Goal: Information Seeking & Learning: Learn about a topic

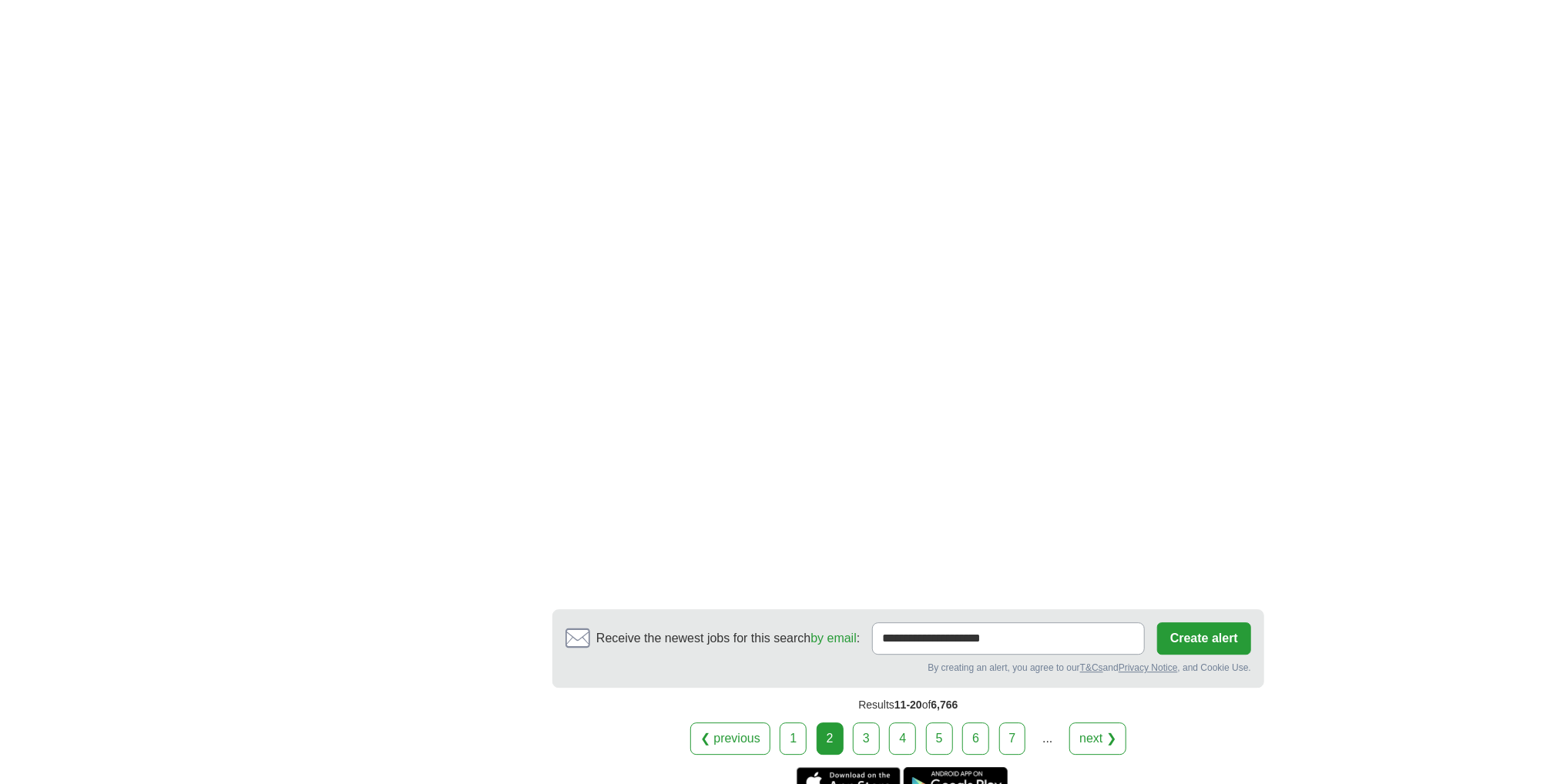
scroll to position [2618, 0]
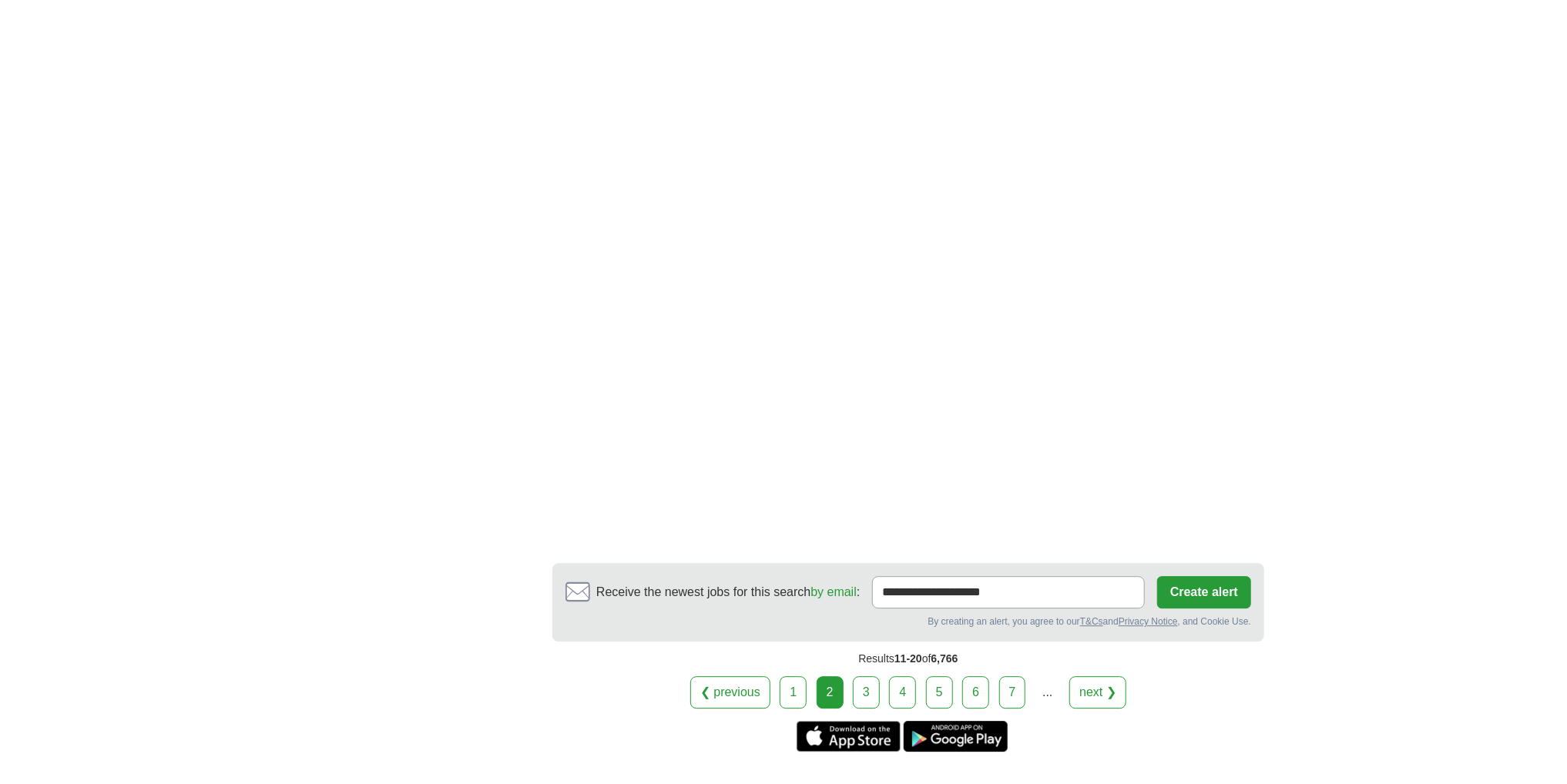
click at [859, 676] on link "3" at bounding box center [866, 692] width 27 height 33
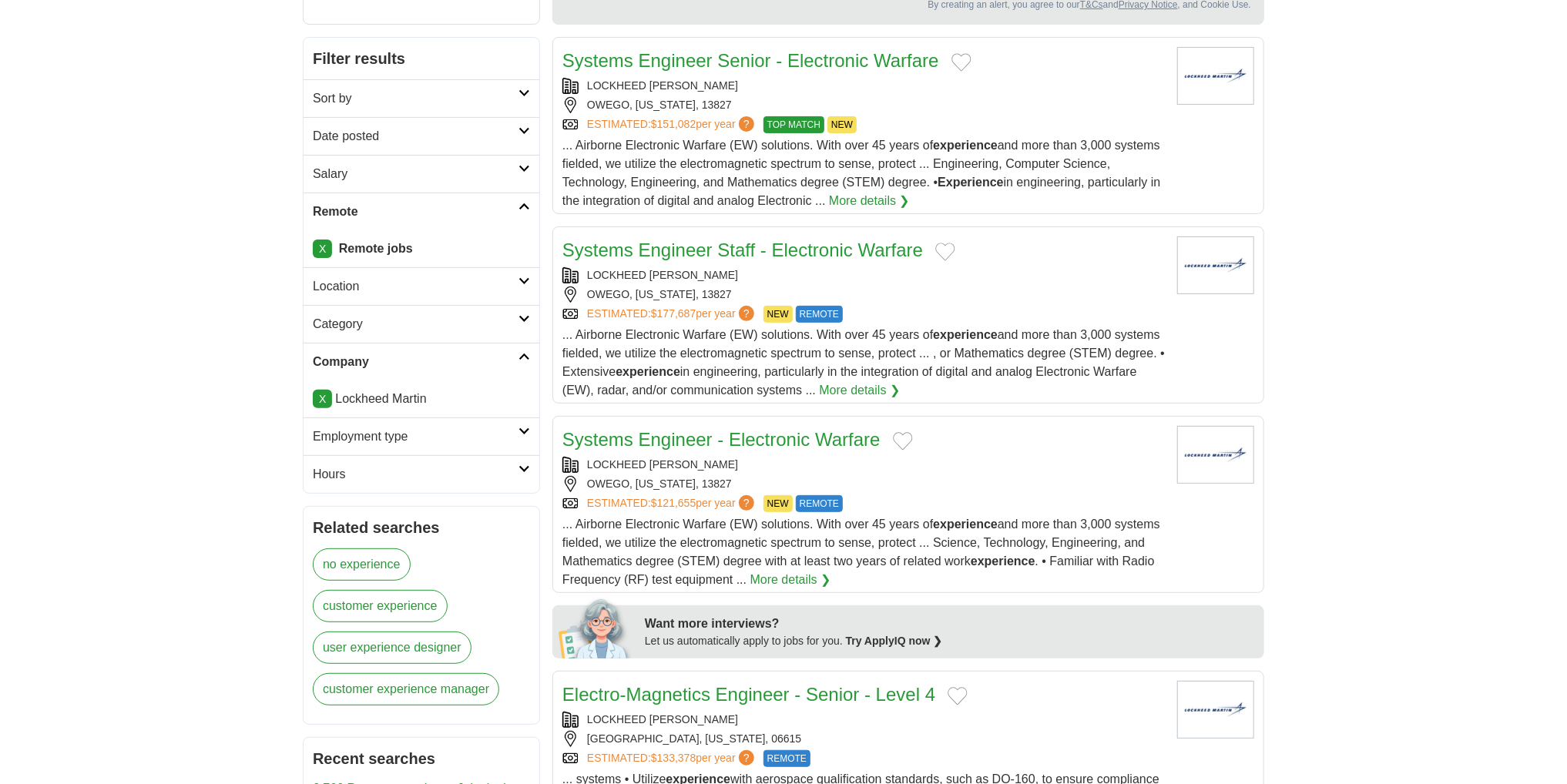
scroll to position [231, 0]
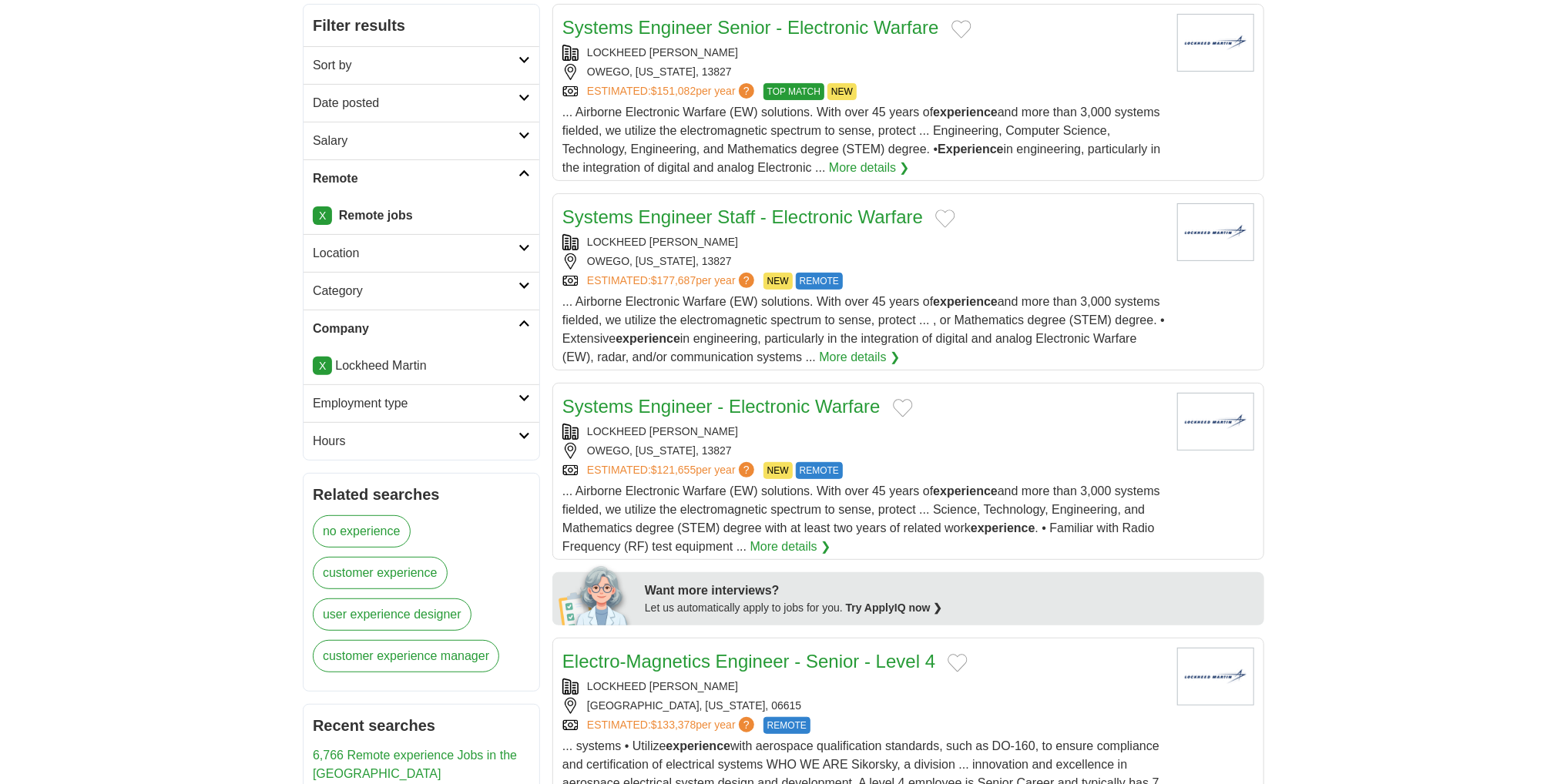
click at [389, 531] on link "no experience" at bounding box center [361, 531] width 98 height 33
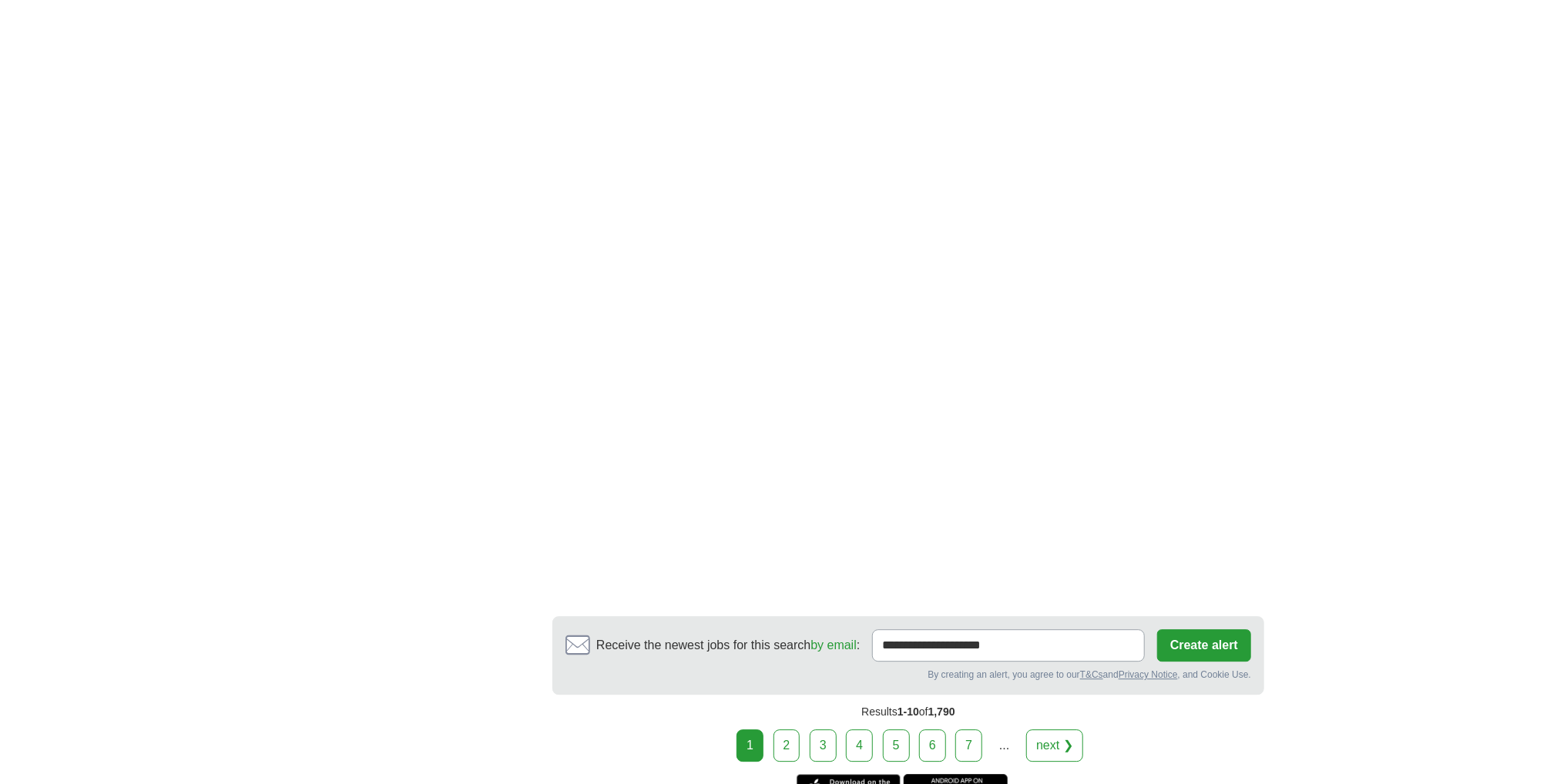
scroll to position [2695, 0]
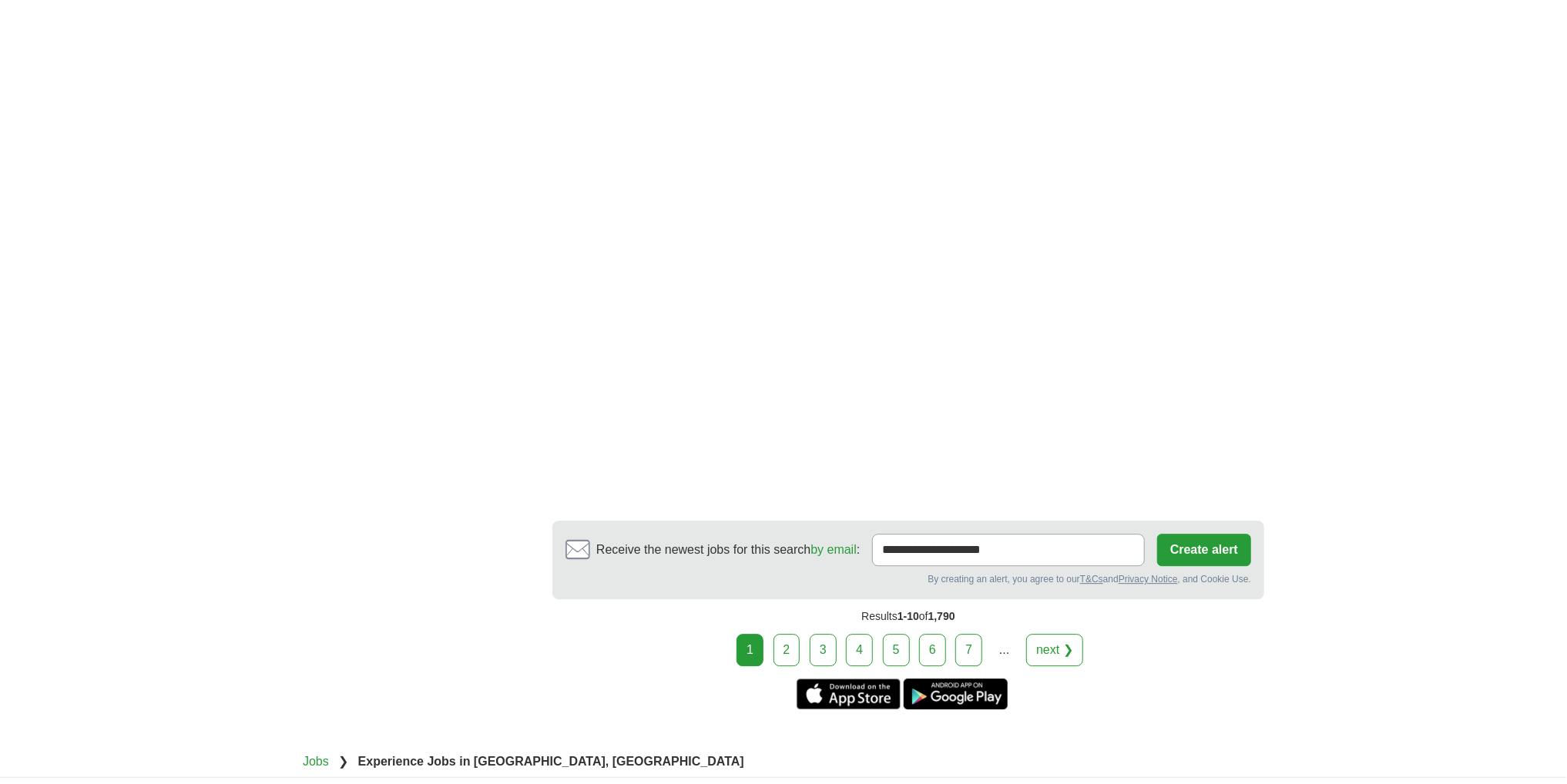
click at [789, 639] on link "2" at bounding box center [786, 650] width 27 height 33
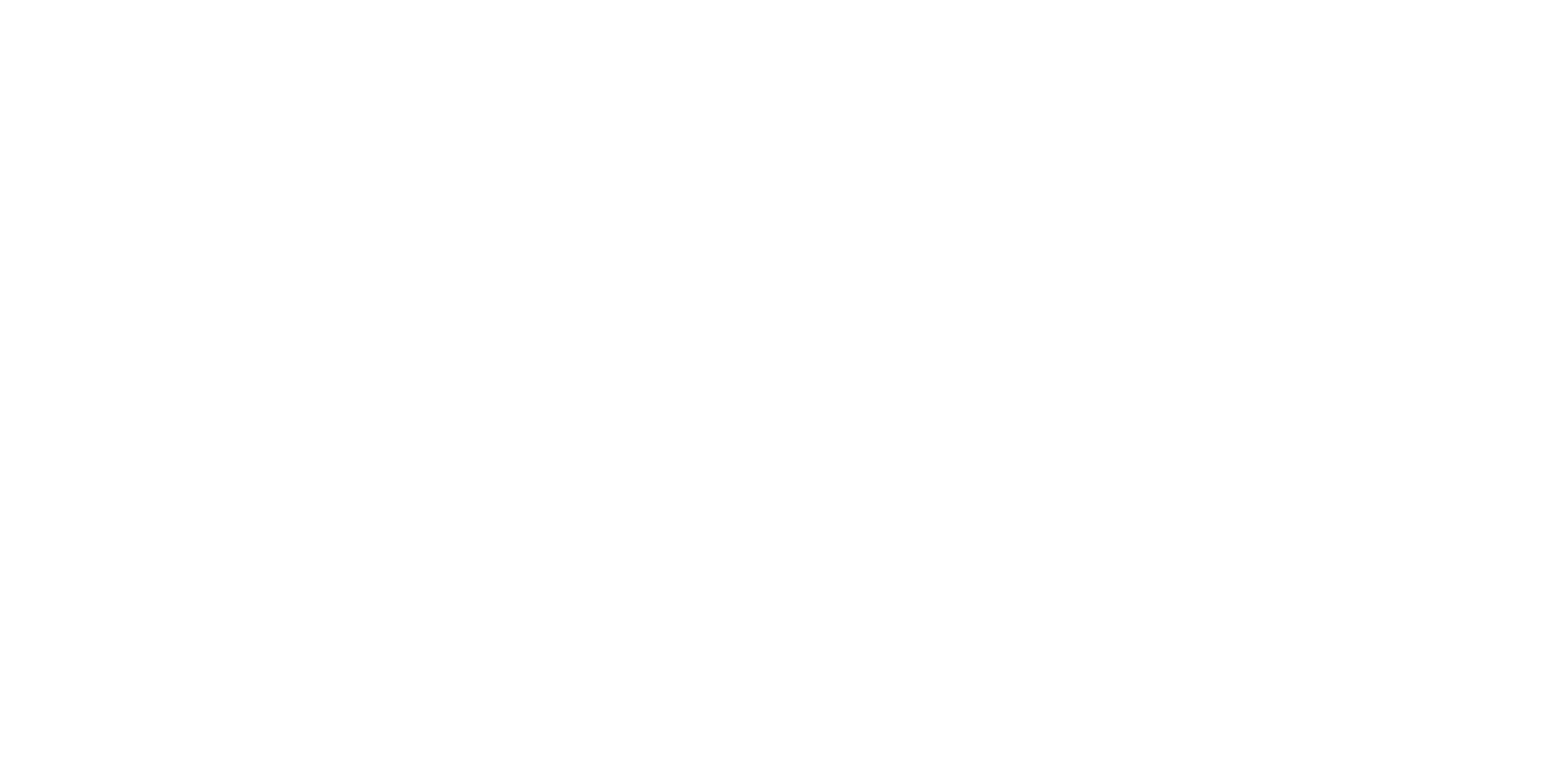
scroll to position [2772, 0]
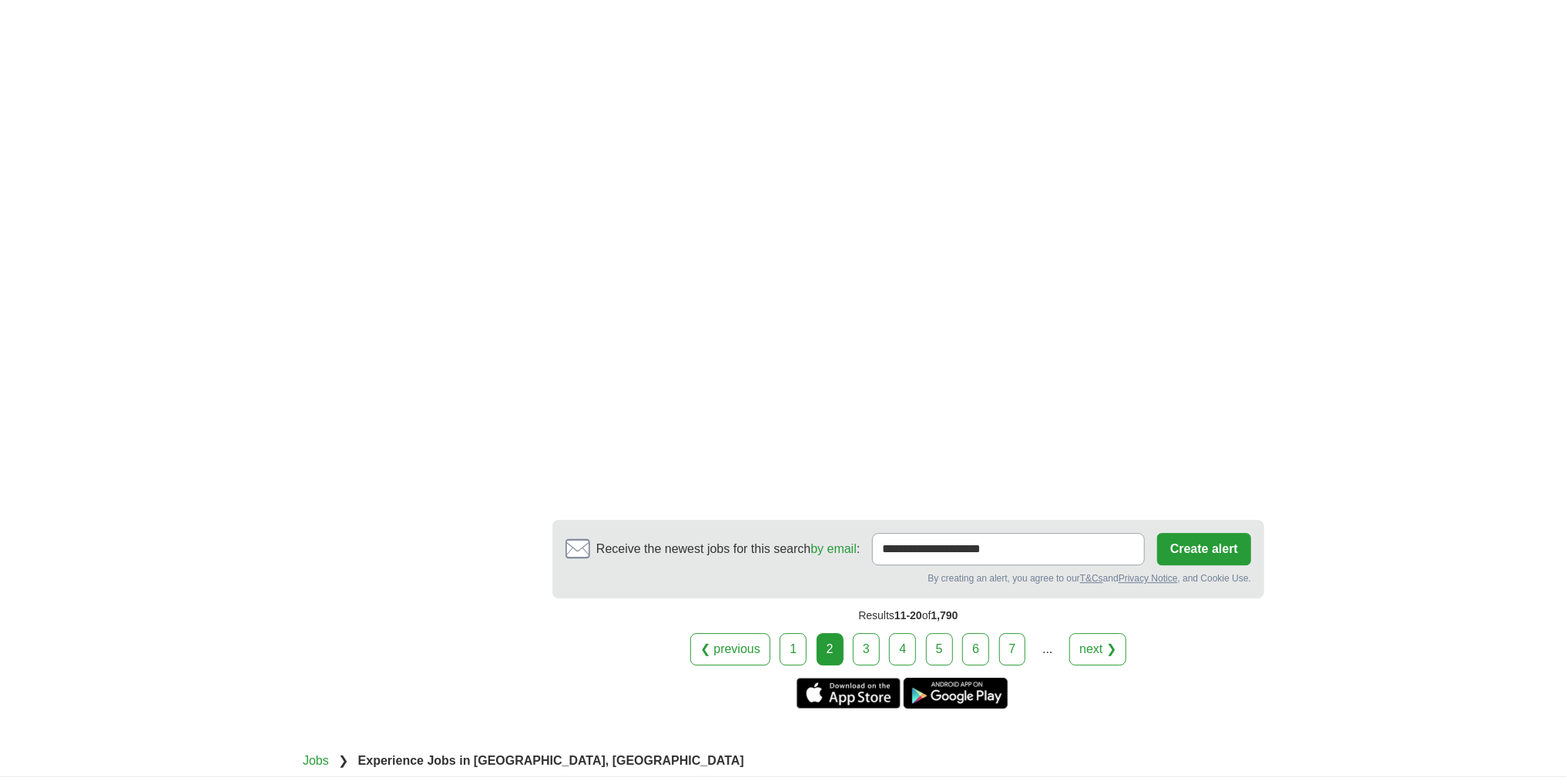
click at [876, 633] on link "3" at bounding box center [866, 649] width 27 height 33
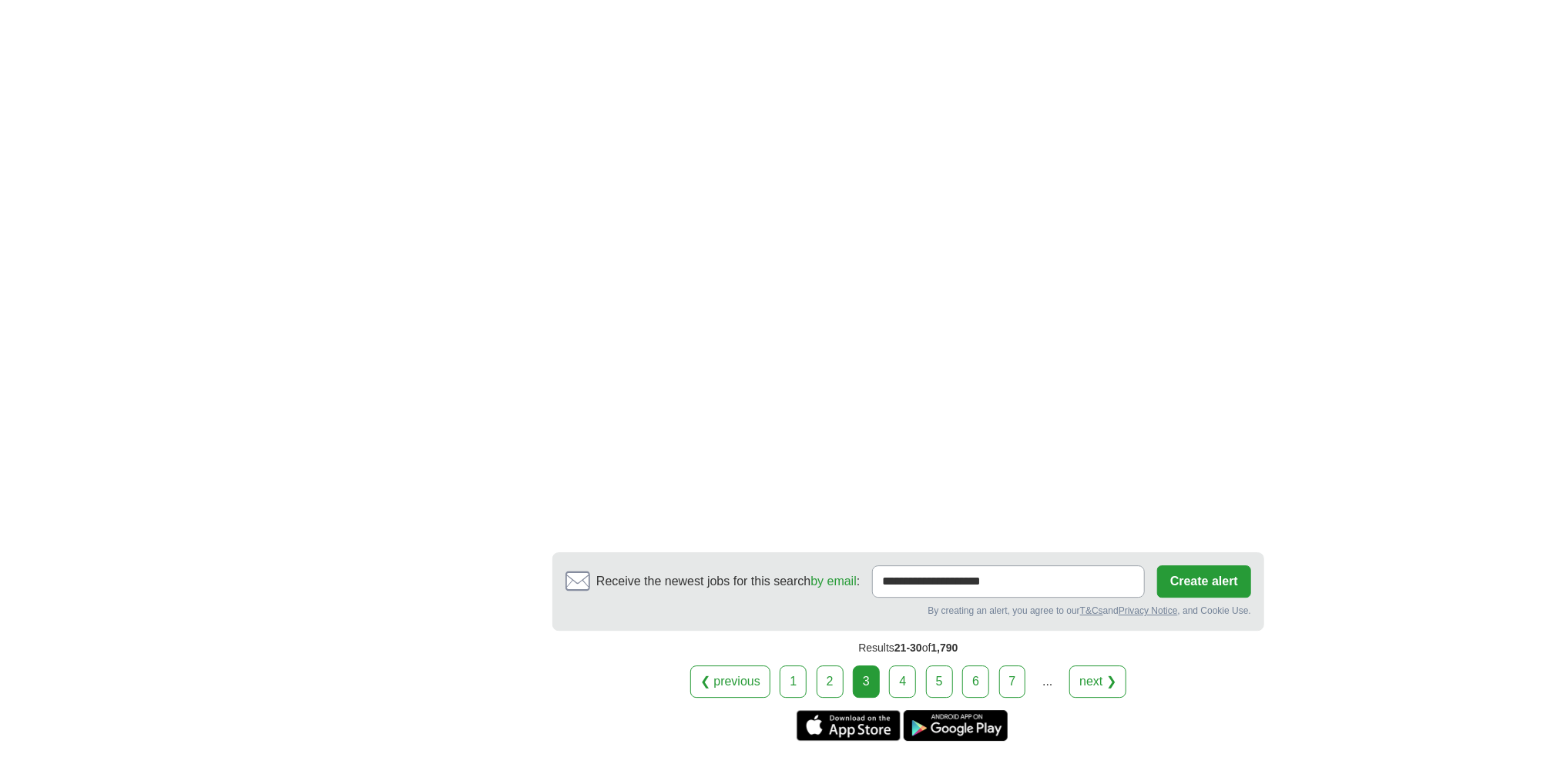
scroll to position [2772, 0]
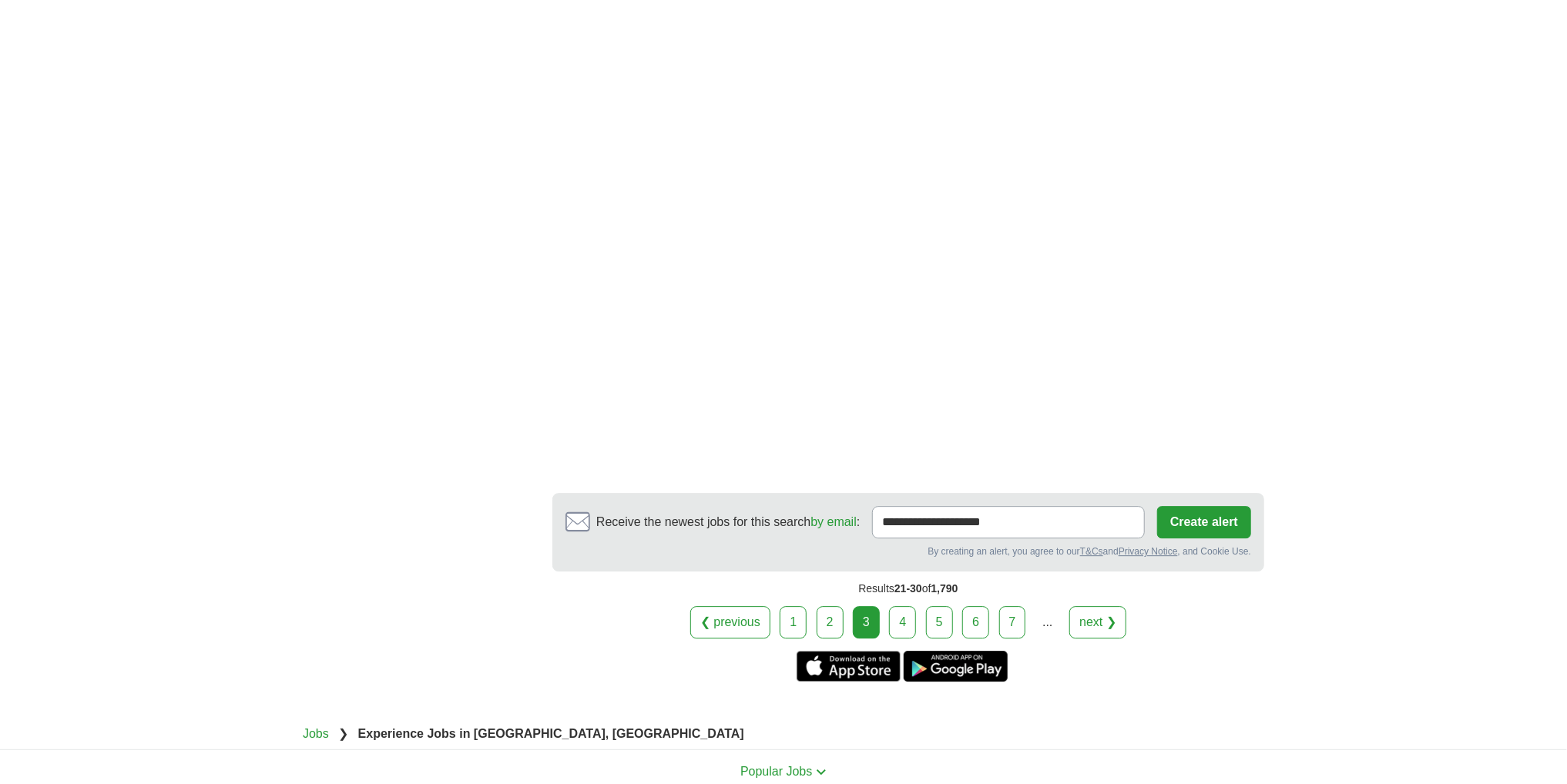
click at [900, 606] on link "4" at bounding box center [902, 622] width 27 height 33
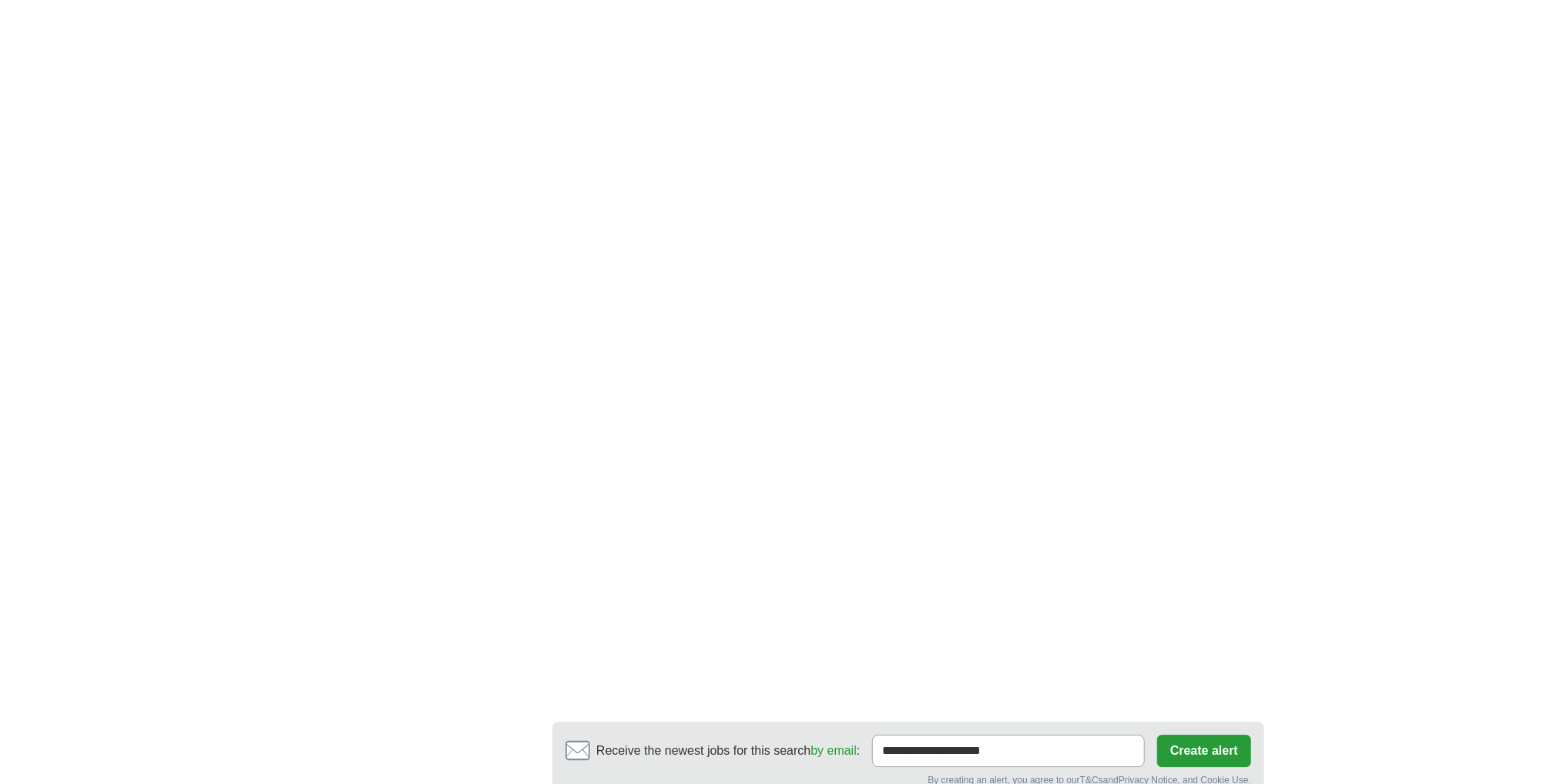
scroll to position [2695, 0]
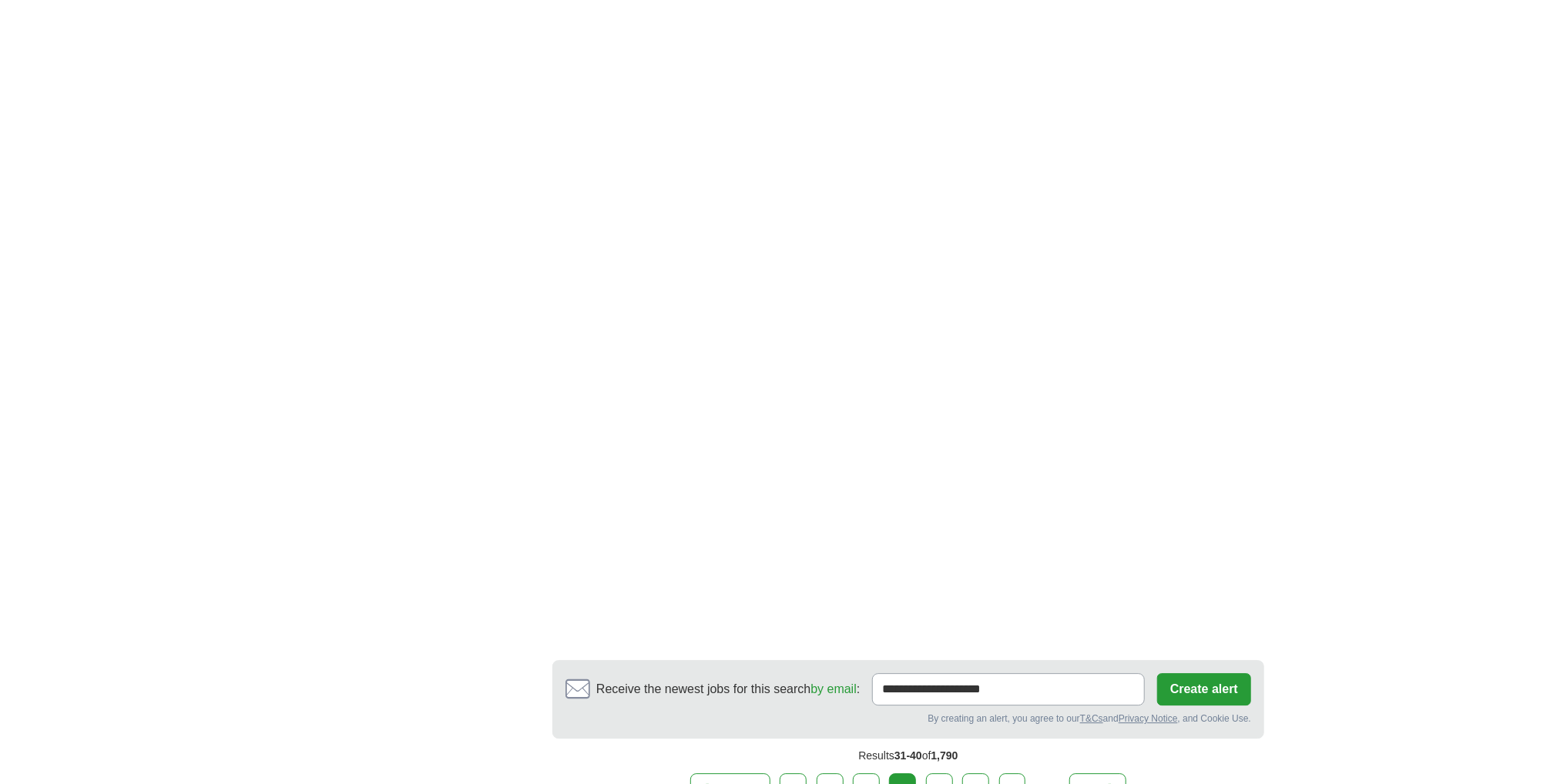
click at [934, 773] on link "5" at bounding box center [939, 789] width 27 height 33
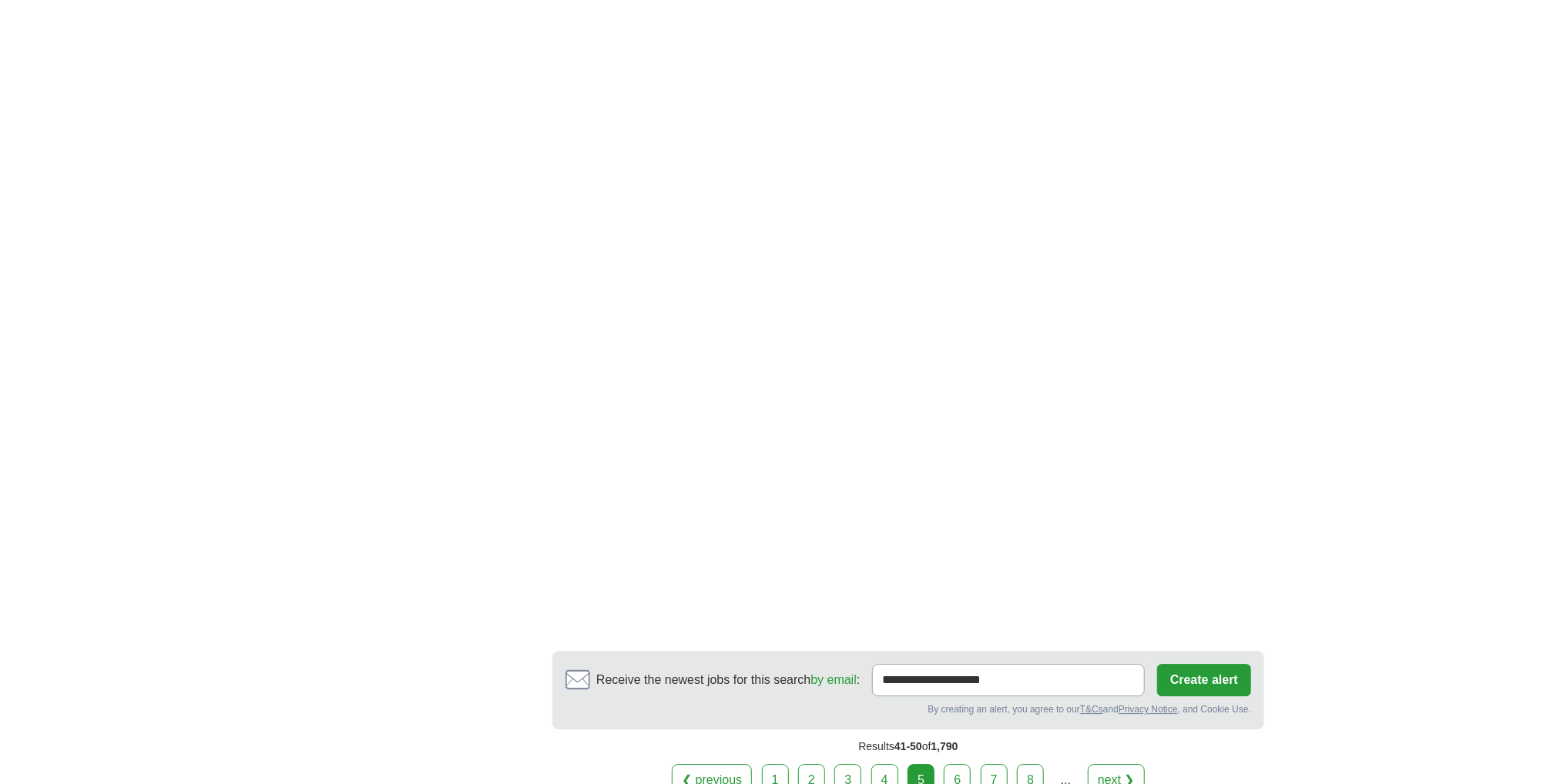
scroll to position [2695, 0]
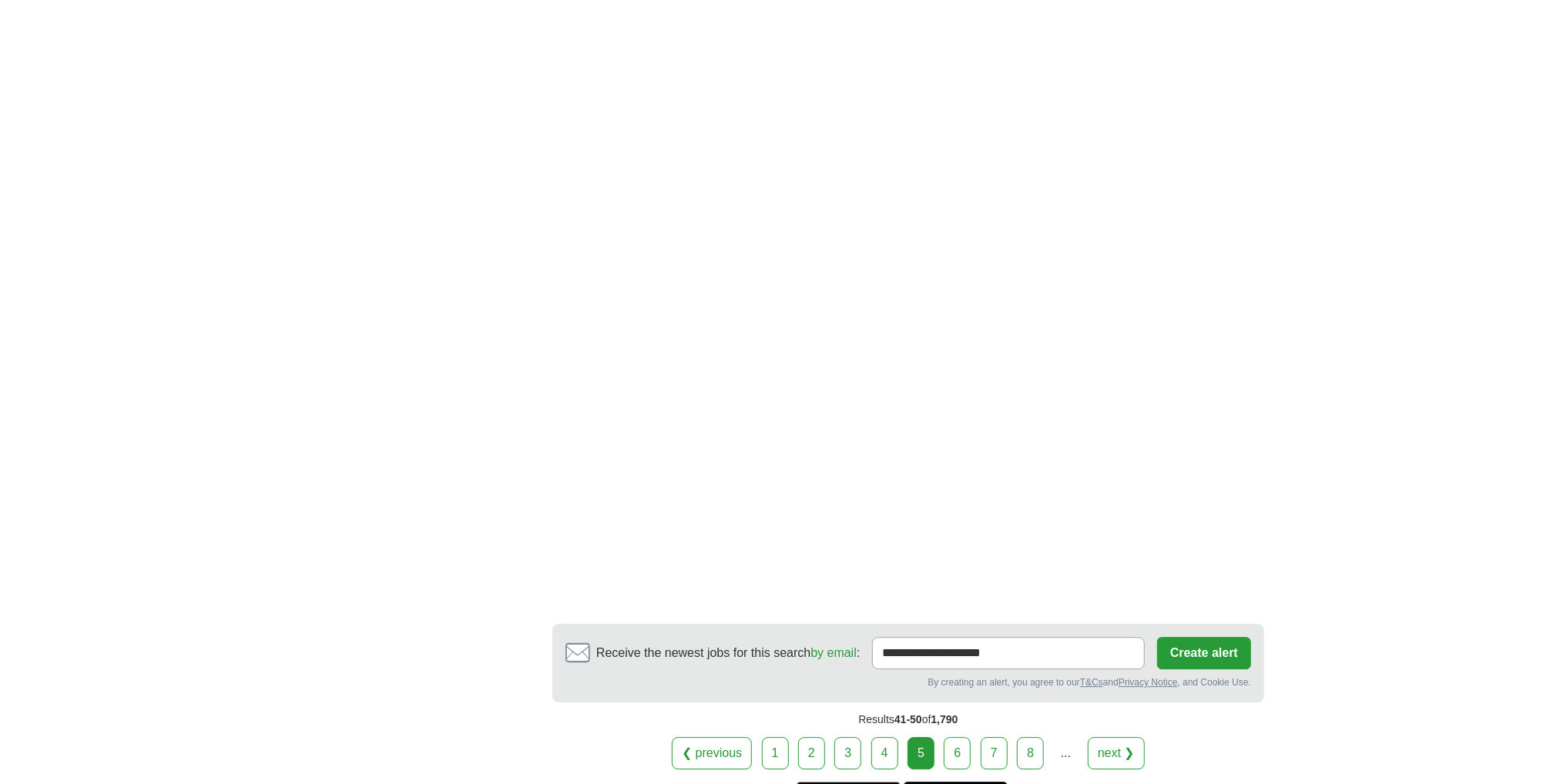
click at [962, 737] on link "6" at bounding box center [957, 752] width 27 height 33
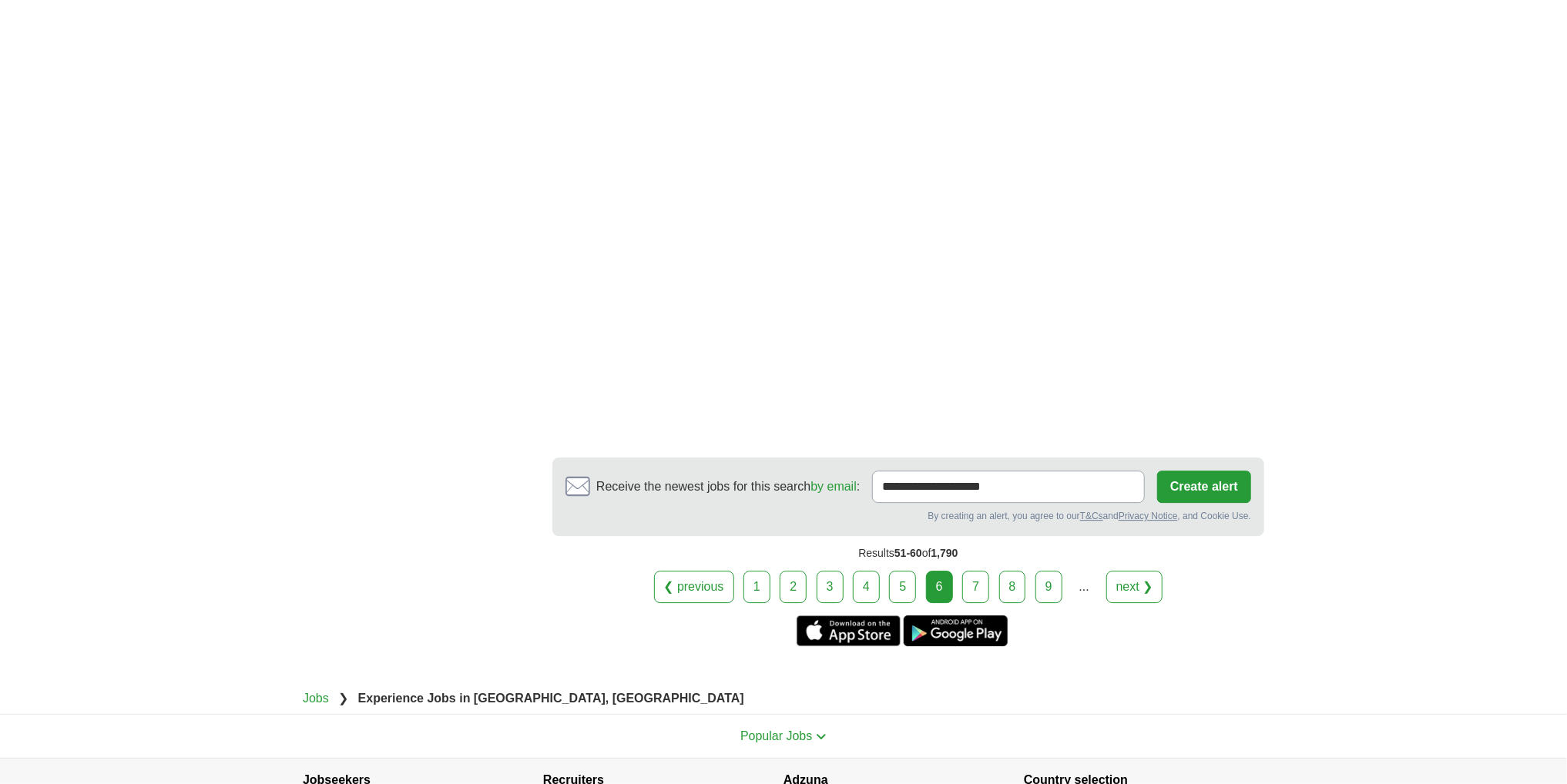
scroll to position [2951, 0]
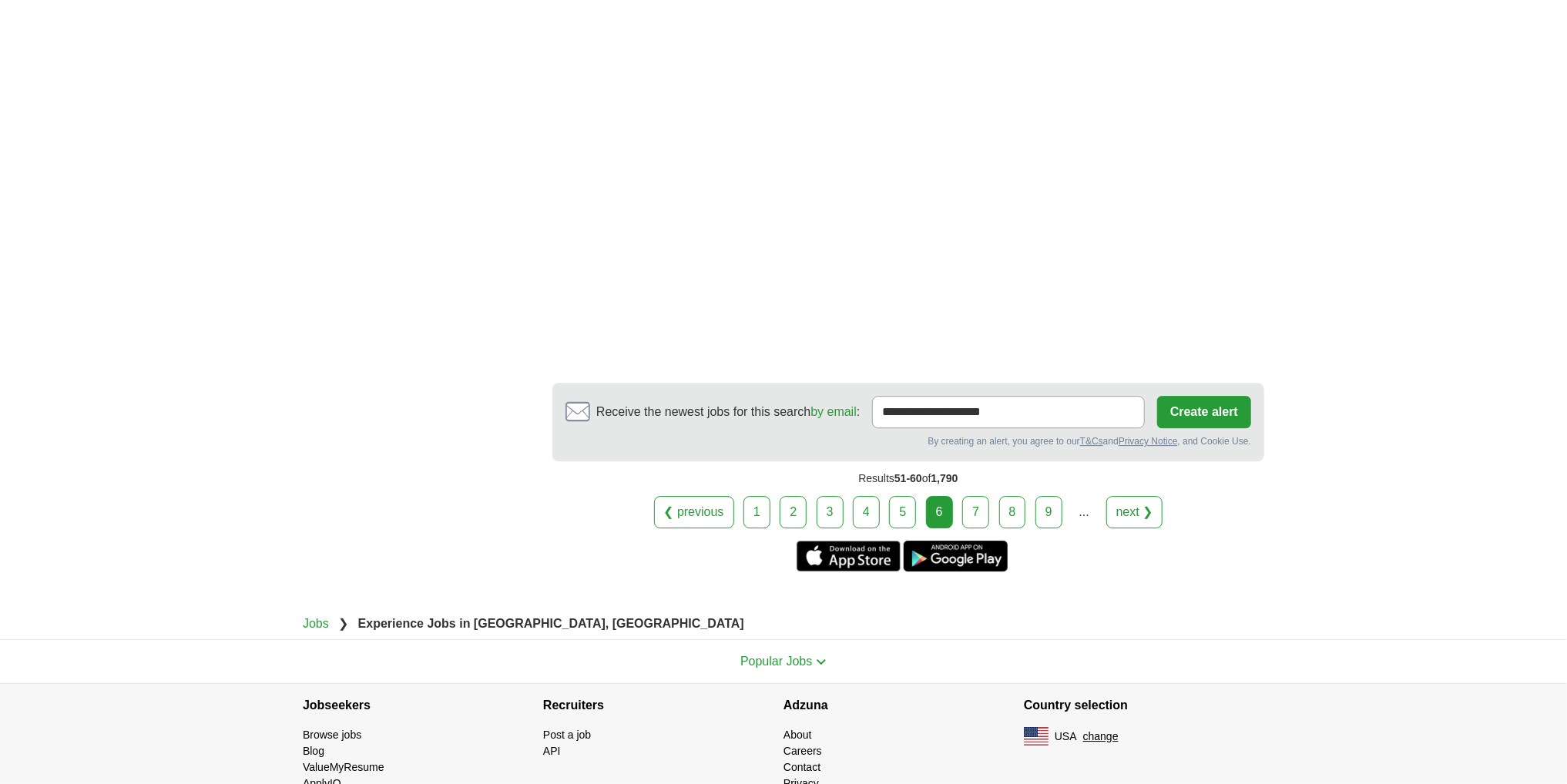
click at [968, 496] on link "7" at bounding box center [975, 512] width 27 height 33
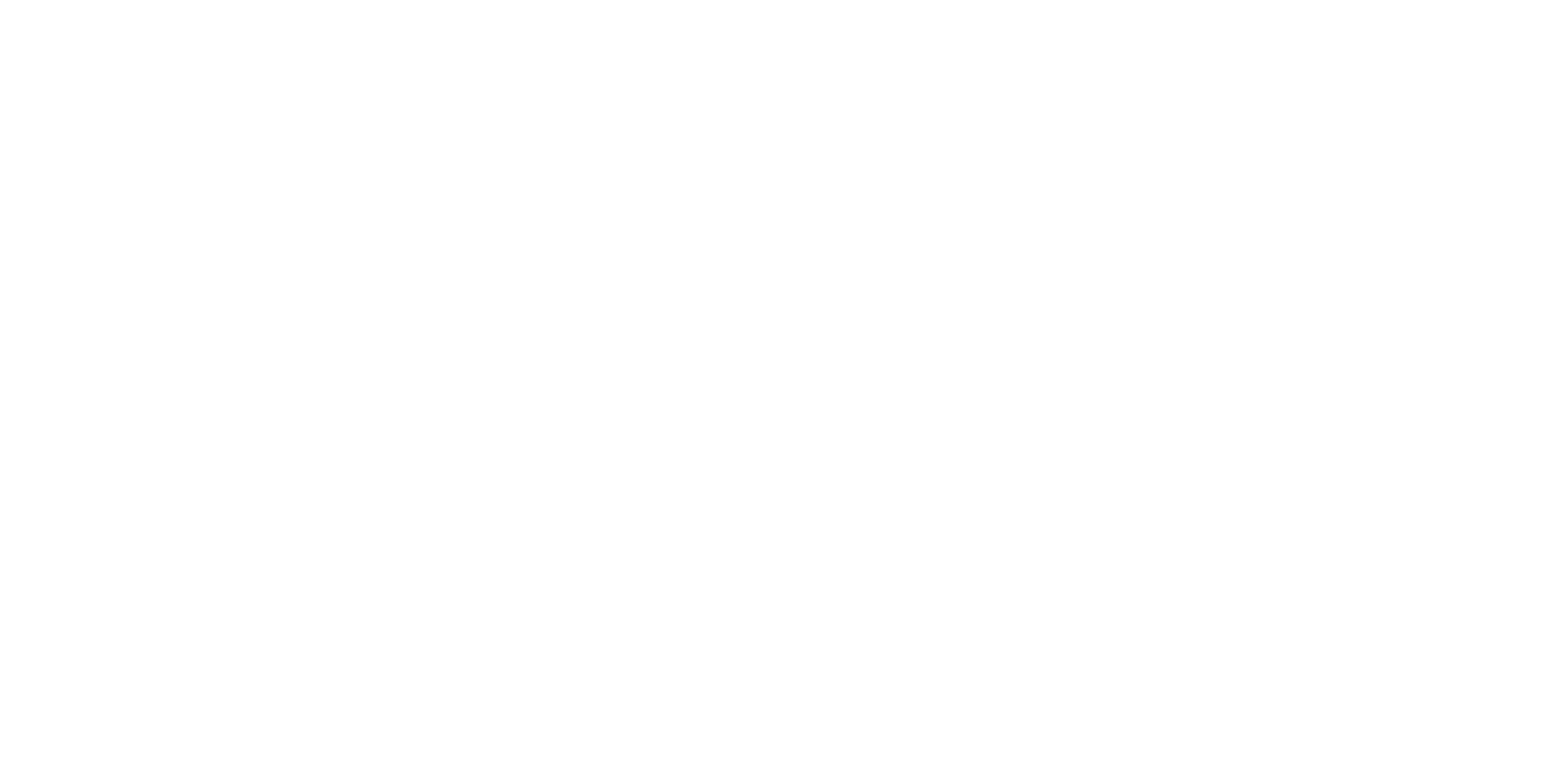
scroll to position [2772, 0]
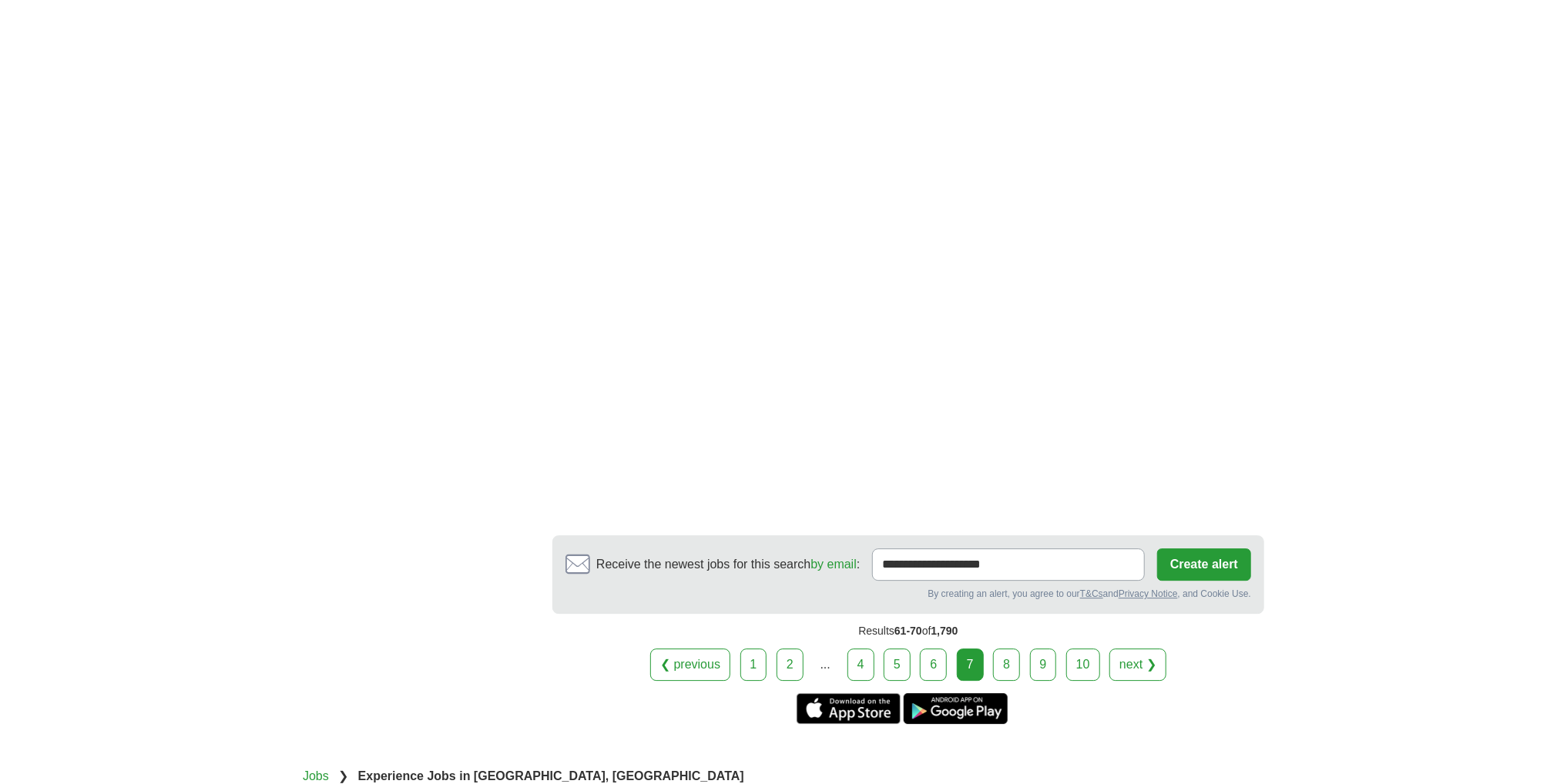
click at [1012, 649] on link "8" at bounding box center [1006, 664] width 27 height 33
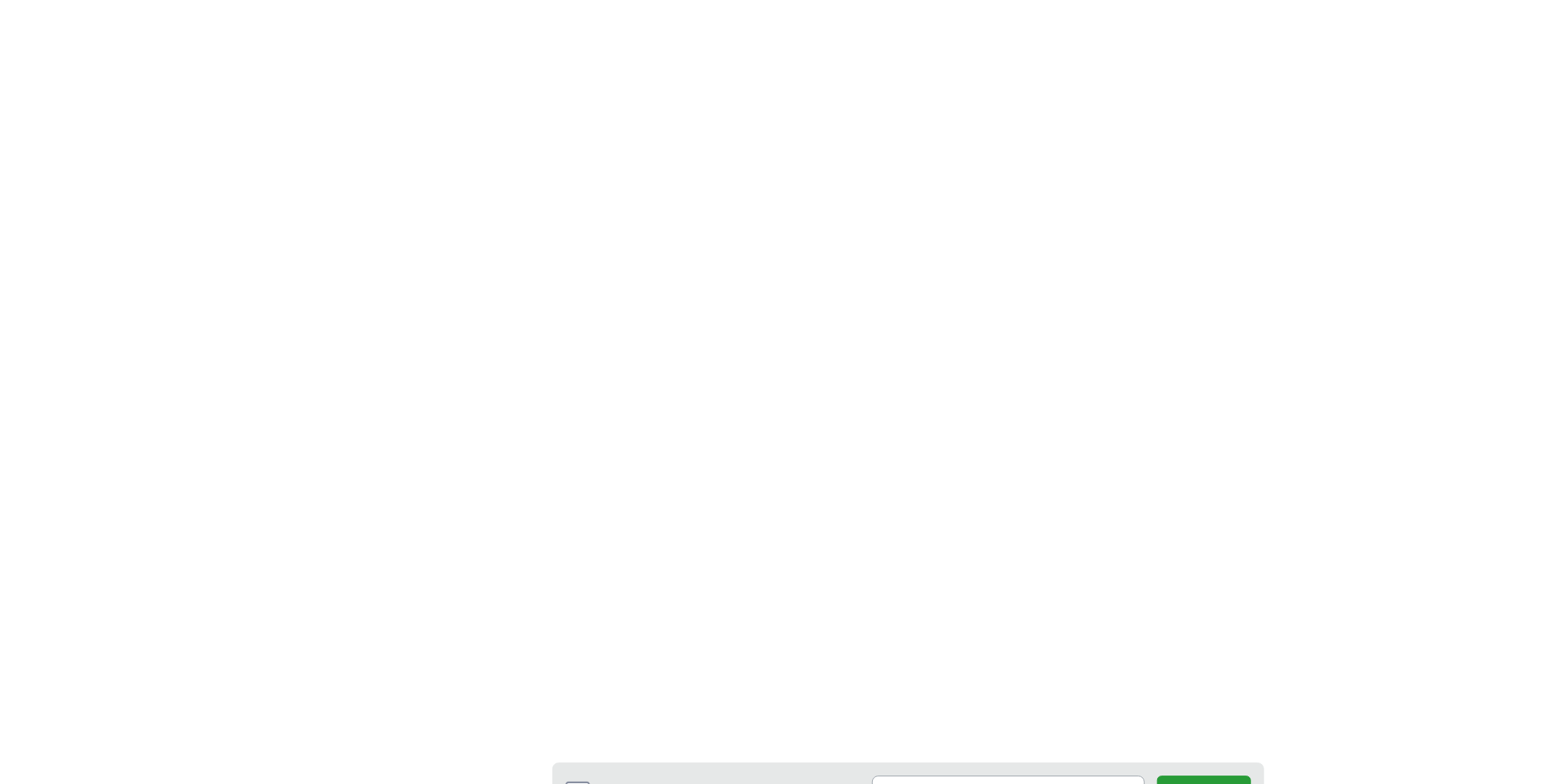
scroll to position [2695, 0]
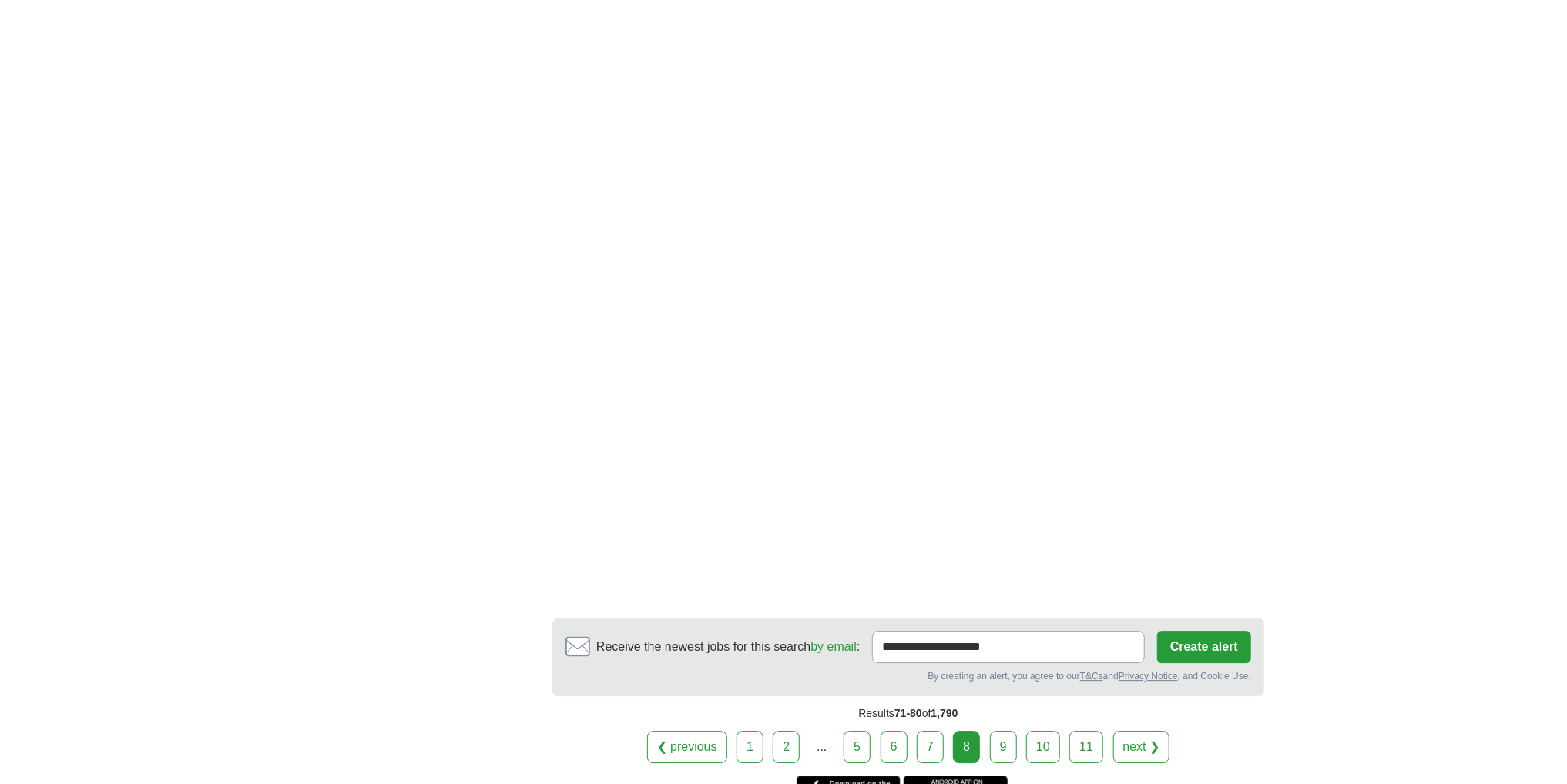
click at [1005, 734] on link "9" at bounding box center [1003, 746] width 27 height 33
